Goal: Information Seeking & Learning: Check status

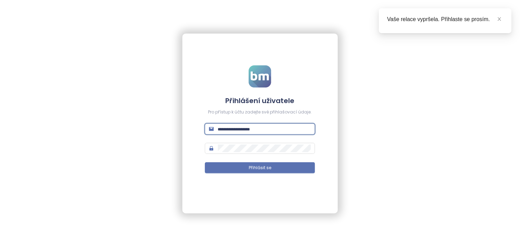
type input "**********"
click at [260, 168] on button "Přihlásit se" at bounding box center [260, 167] width 110 height 11
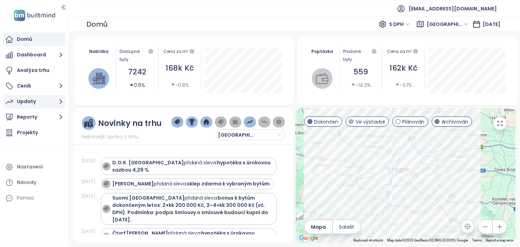
click at [31, 103] on div "Updaty" at bounding box center [26, 101] width 19 height 9
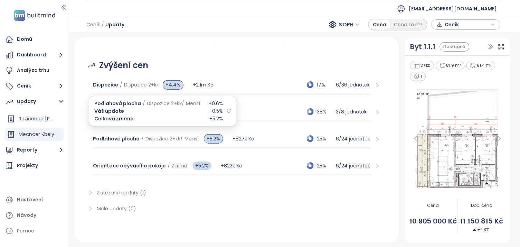
scroll to position [85, 0]
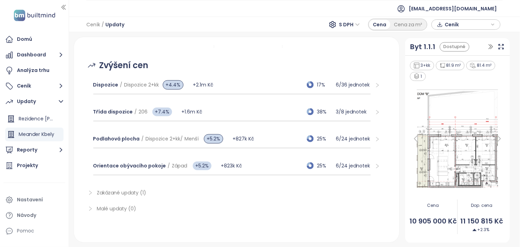
click at [126, 190] on span "Zakázané updaty (1)" at bounding box center [121, 192] width 49 height 7
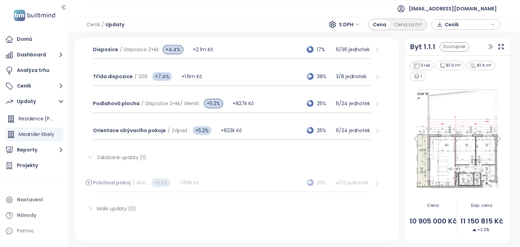
scroll to position [121, 0]
click at [326, 183] on div "33%" at bounding box center [315, 183] width 35 height 8
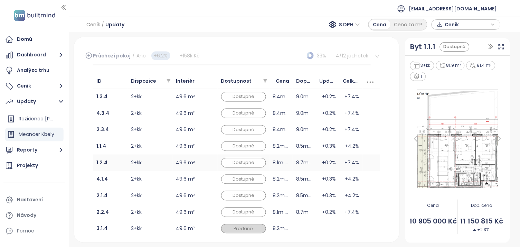
scroll to position [244, 0]
click at [103, 181] on b "4.1.4" at bounding box center [102, 178] width 11 height 7
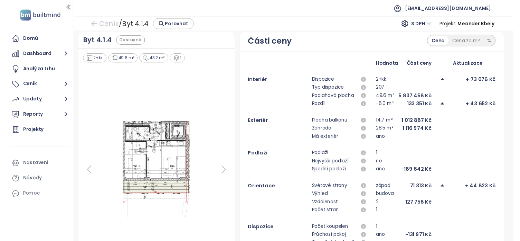
scroll to position [5, 0]
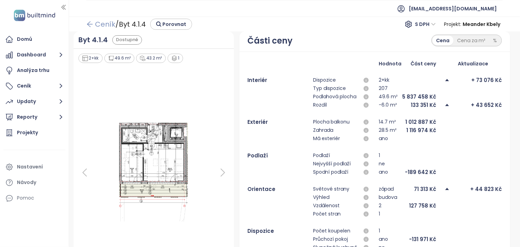
click at [91, 23] on icon "arrow-left" at bounding box center [89, 24] width 7 height 7
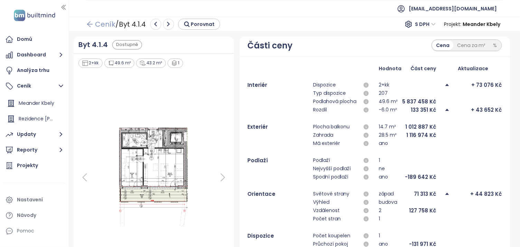
click at [92, 27] on icon "arrow-left" at bounding box center [89, 24] width 7 height 7
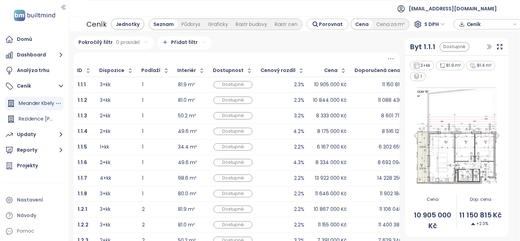
click at [45, 105] on div "Meander Kbely" at bounding box center [37, 103] width 36 height 9
click at [24, 138] on div "Updaty" at bounding box center [26, 134] width 19 height 9
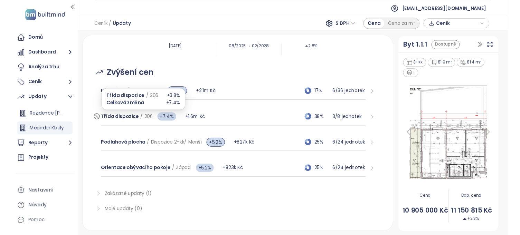
scroll to position [72, 0]
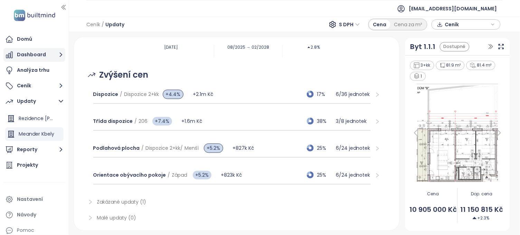
click at [25, 56] on button "Dashboard" at bounding box center [34, 55] width 62 height 14
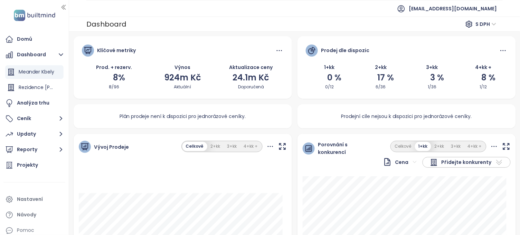
click at [26, 69] on div "Meander Kbely" at bounding box center [37, 72] width 36 height 9
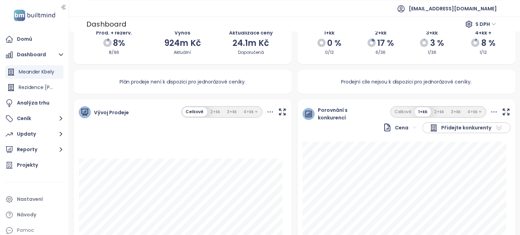
scroll to position [35, 0]
click at [311, 63] on div "Prodej dle dispozic 1+kk 0 % 0/12 2+kk 17 % 6/36 3+kk 3 % 1/36 4+kk + 8 % 1/12" at bounding box center [407, 32] width 219 height 63
